Goal: Information Seeking & Learning: Learn about a topic

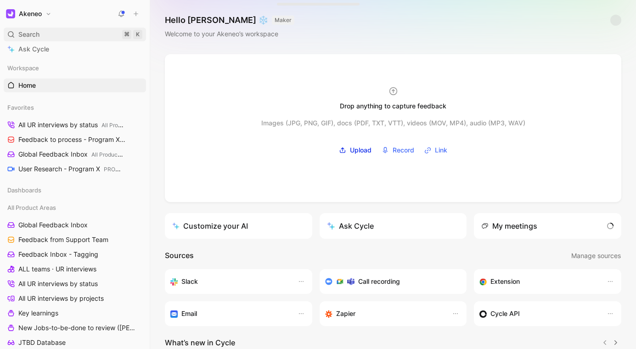
click at [55, 39] on div "Search ⌘ K" at bounding box center [75, 35] width 142 height 14
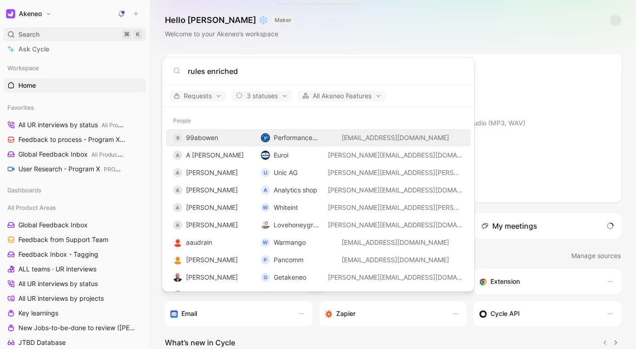
type input "rules enriched"
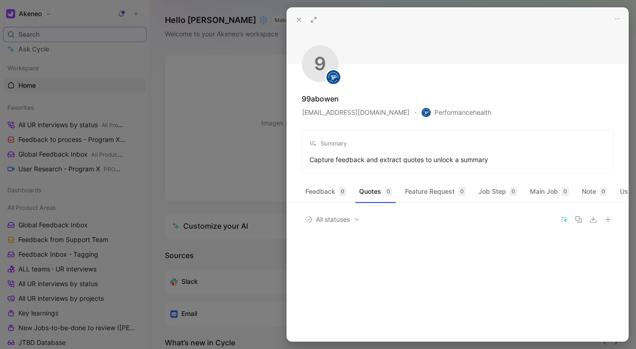
click at [213, 60] on div at bounding box center [318, 174] width 636 height 349
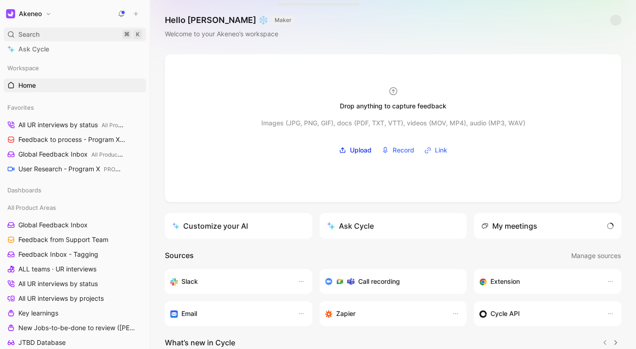
click at [82, 34] on div "Search ⌘ K" at bounding box center [75, 35] width 142 height 14
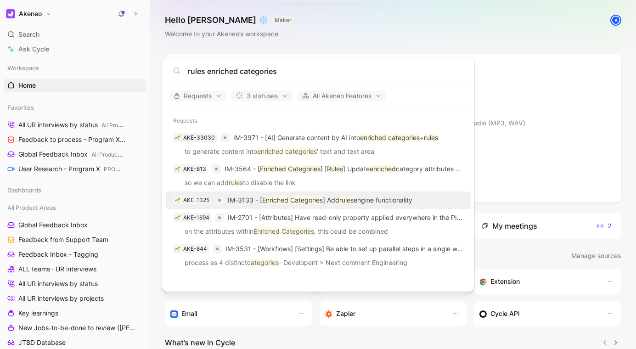
type input "rules enriched categories"
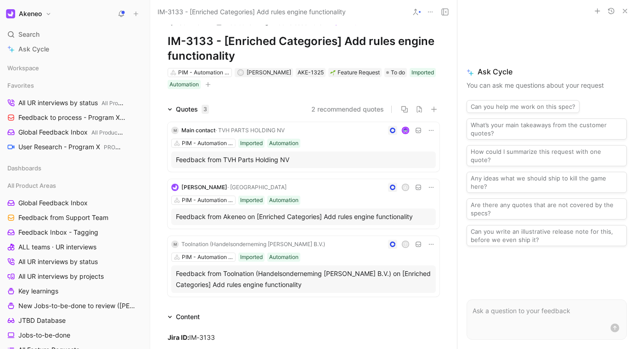
scroll to position [0, 0]
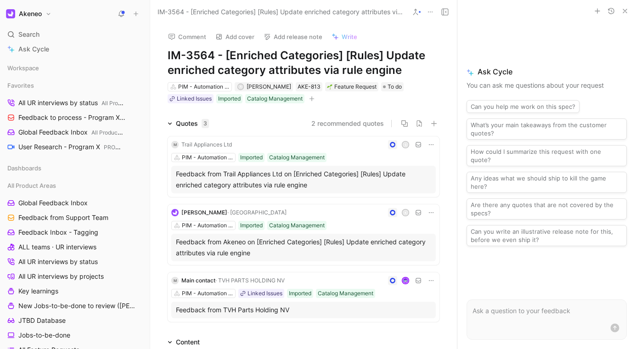
click at [308, 65] on h1 "IM-3564 - [Enriched Categories] [Rules] Update enriched category attributes via…" at bounding box center [304, 62] width 272 height 29
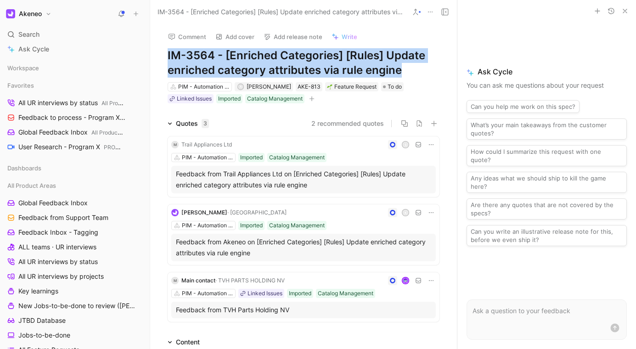
click at [396, 63] on h1 "IM-3564 - [Enriched Categories] [Rules] Update enriched category attributes via…" at bounding box center [304, 62] width 272 height 29
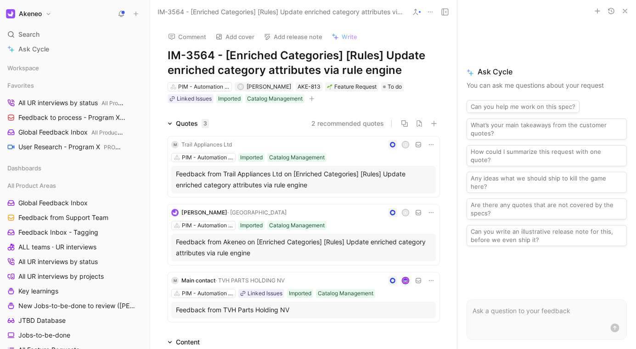
click at [396, 63] on h1 "IM-3564 - [Enriched Categories] [Rules] Update enriched category attributes via…" at bounding box center [304, 62] width 272 height 29
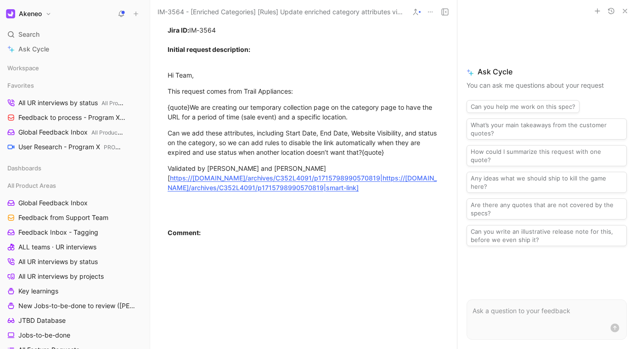
scroll to position [332, 0]
click at [235, 113] on div "{quote}We are creating our temporary collection page on the category page to ha…" at bounding box center [304, 112] width 272 height 19
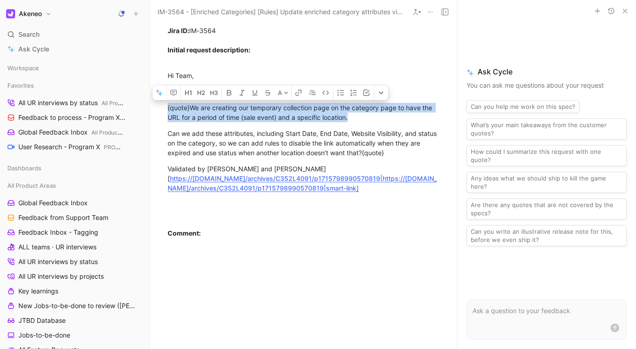
click at [235, 113] on div "{quote}We are creating our temporary collection page on the category page to ha…" at bounding box center [304, 112] width 272 height 19
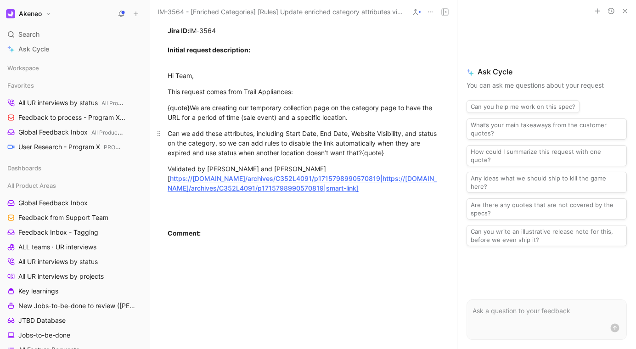
click at [260, 129] on div "Can we add these attributes, including Start Date, End Date, Website Visibility…" at bounding box center [304, 143] width 272 height 29
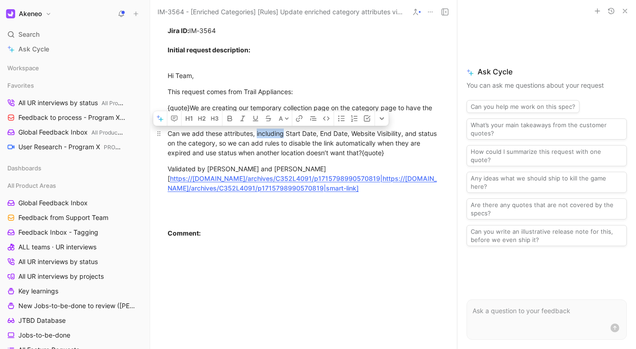
click at [260, 129] on div "Can we add these attributes, including Start Date, End Date, Website Visibility…" at bounding box center [304, 143] width 272 height 29
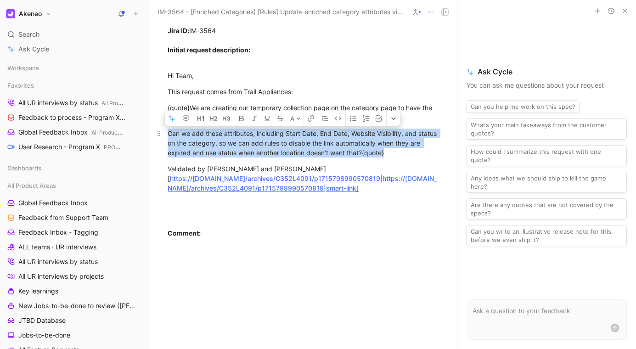
click at [260, 129] on div "Can we add these attributes, including Start Date, End Date, Website Visibility…" at bounding box center [304, 143] width 272 height 29
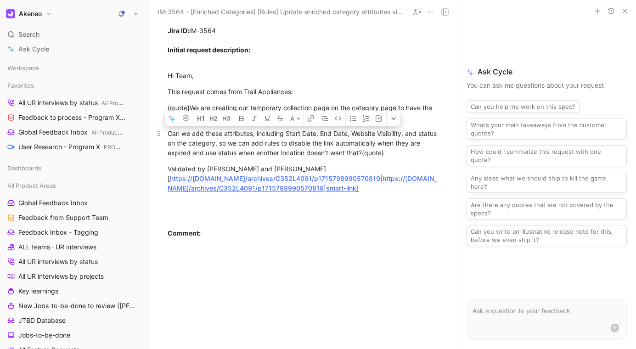
click at [260, 129] on div "Can we add these attributes, including Start Date, End Date, Website Visibility…" at bounding box center [304, 143] width 272 height 29
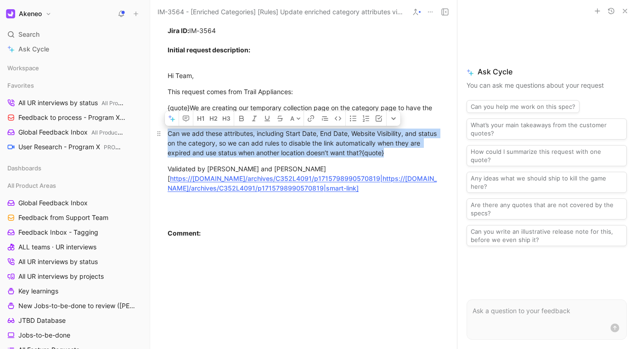
scroll to position [0, 0]
